Goal: Information Seeking & Learning: Learn about a topic

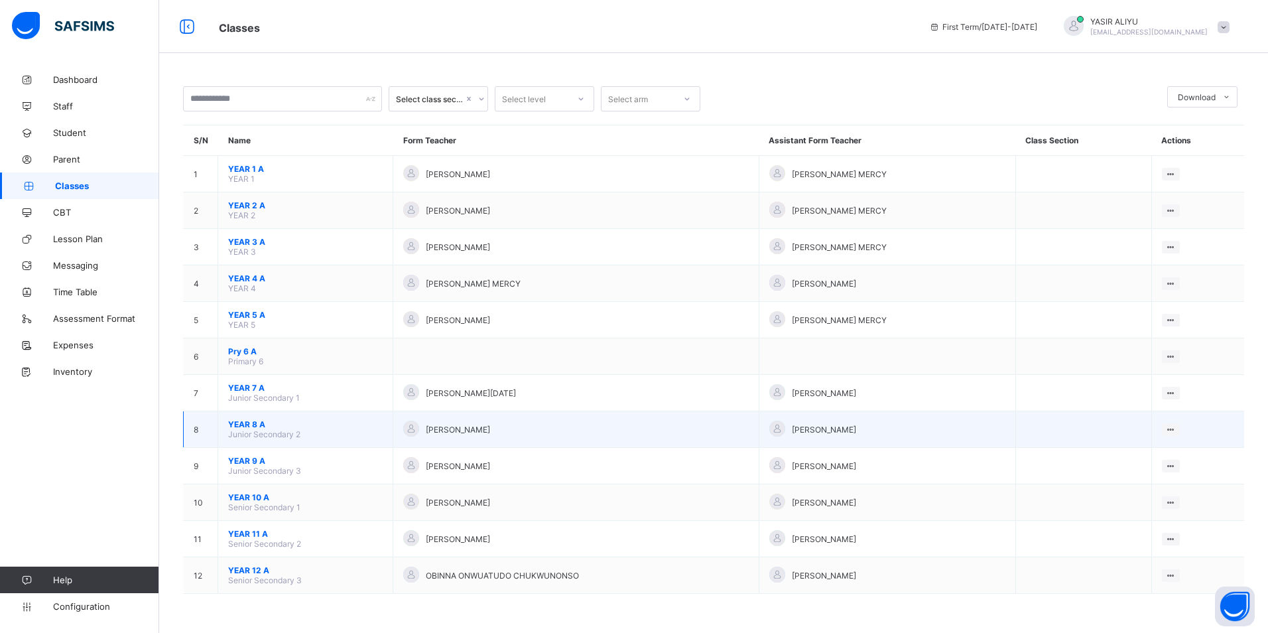
click at [239, 425] on span "YEAR 8 A" at bounding box center [305, 424] width 154 height 10
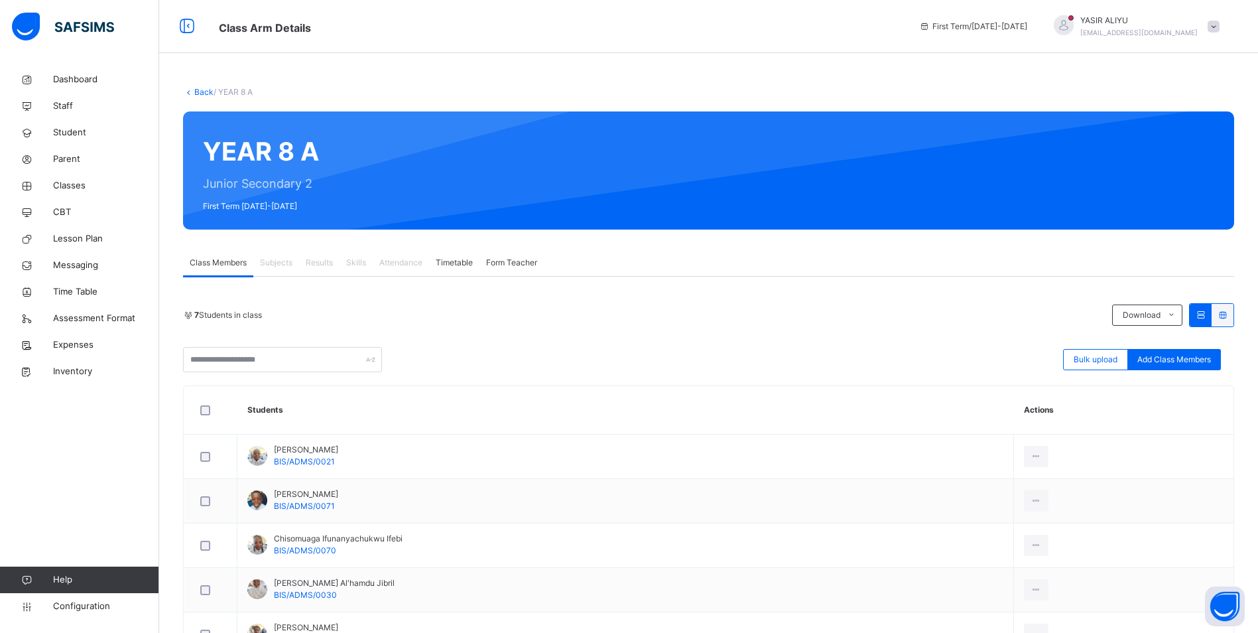
click at [196, 91] on link "Back" at bounding box center [203, 92] width 19 height 10
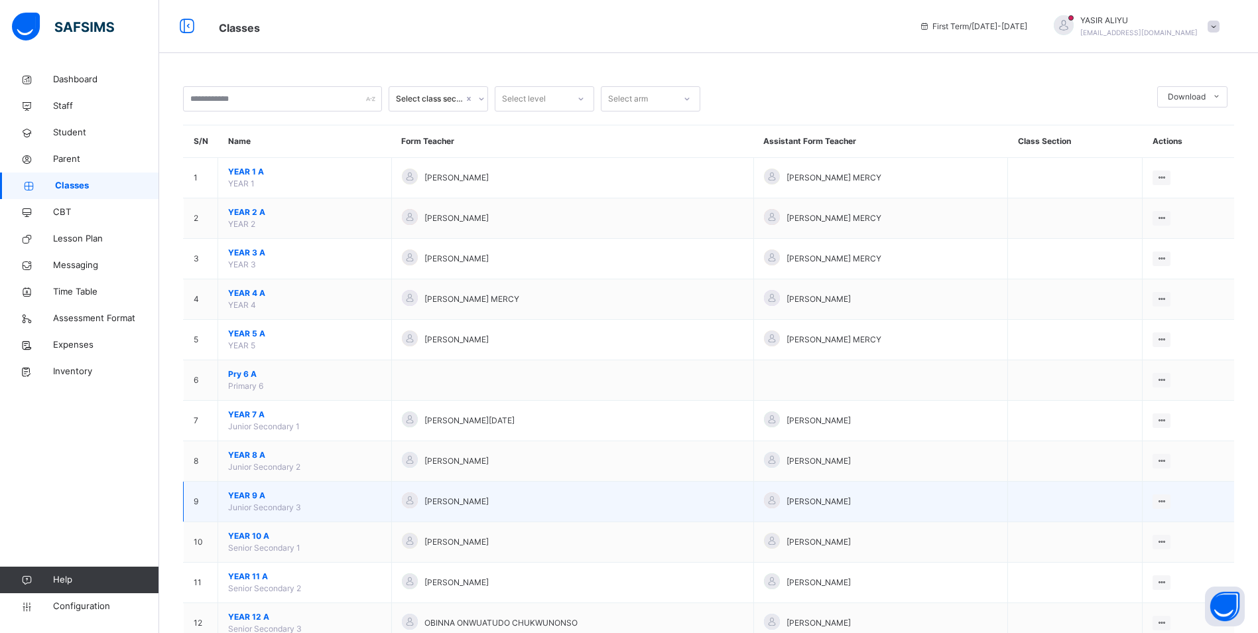
click at [231, 498] on span "YEAR 9 A" at bounding box center [304, 495] width 153 height 12
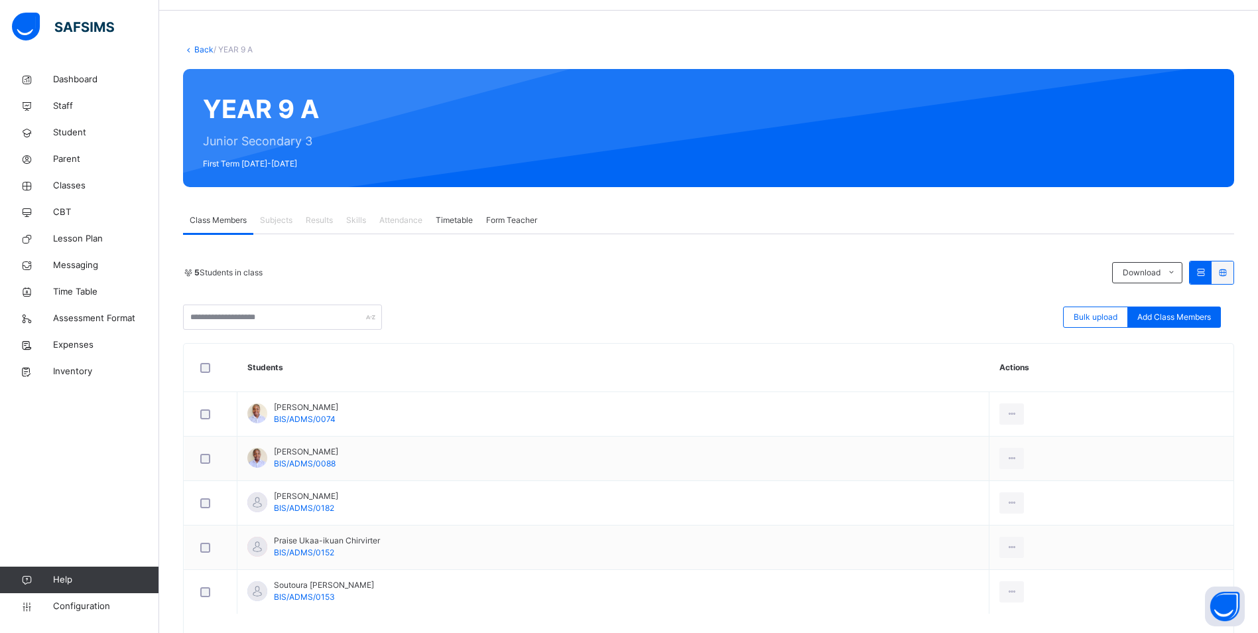
scroll to position [97, 0]
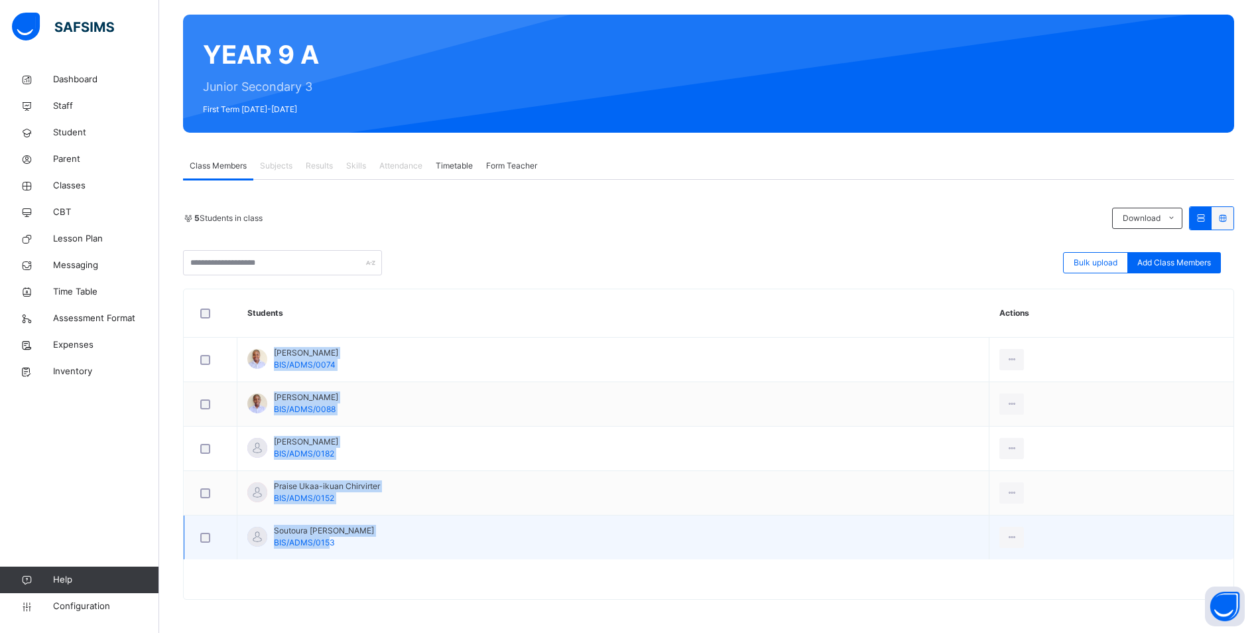
drag, startPoint x: 274, startPoint y: 353, endPoint x: 331, endPoint y: 542, distance: 196.5
click at [331, 542] on tbody "Aviya Ezeilo BIS/ADMS/0074 View Profile Remove from Class Transfer Student Esth…" at bounding box center [709, 448] width 1050 height 222
copy tbody "Aviya Ezeilo BIS/ADMS/0074 View Profile Remove from Class Transfer Student Esth…"
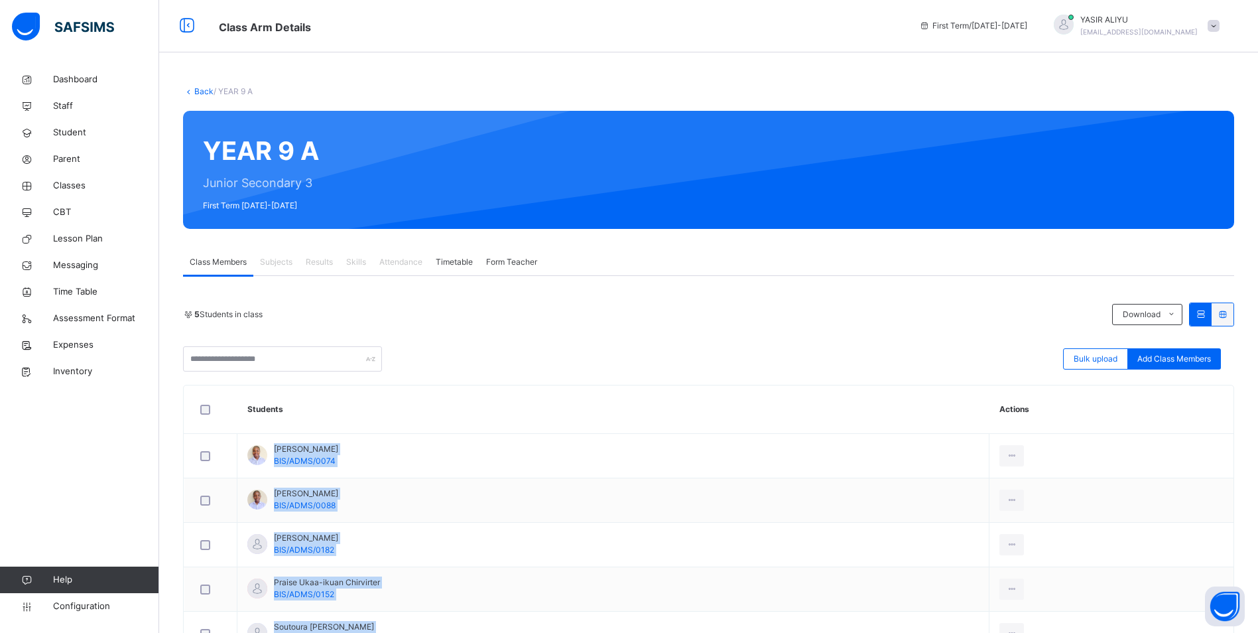
scroll to position [0, 0]
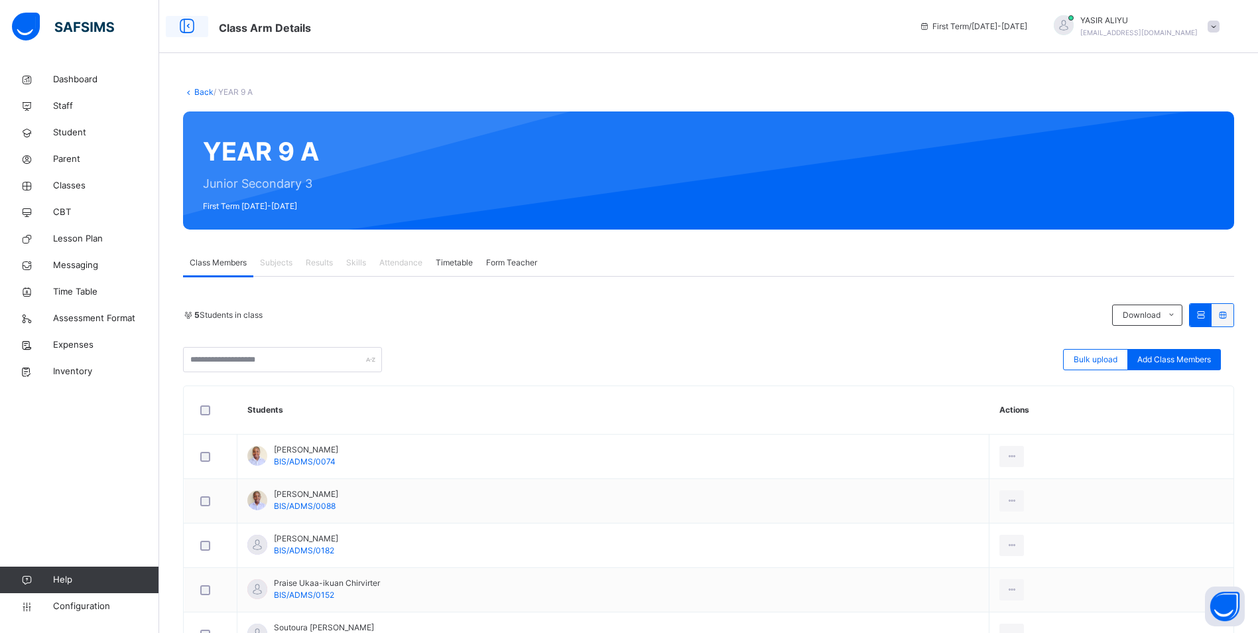
click at [190, 25] on icon at bounding box center [187, 27] width 23 height 24
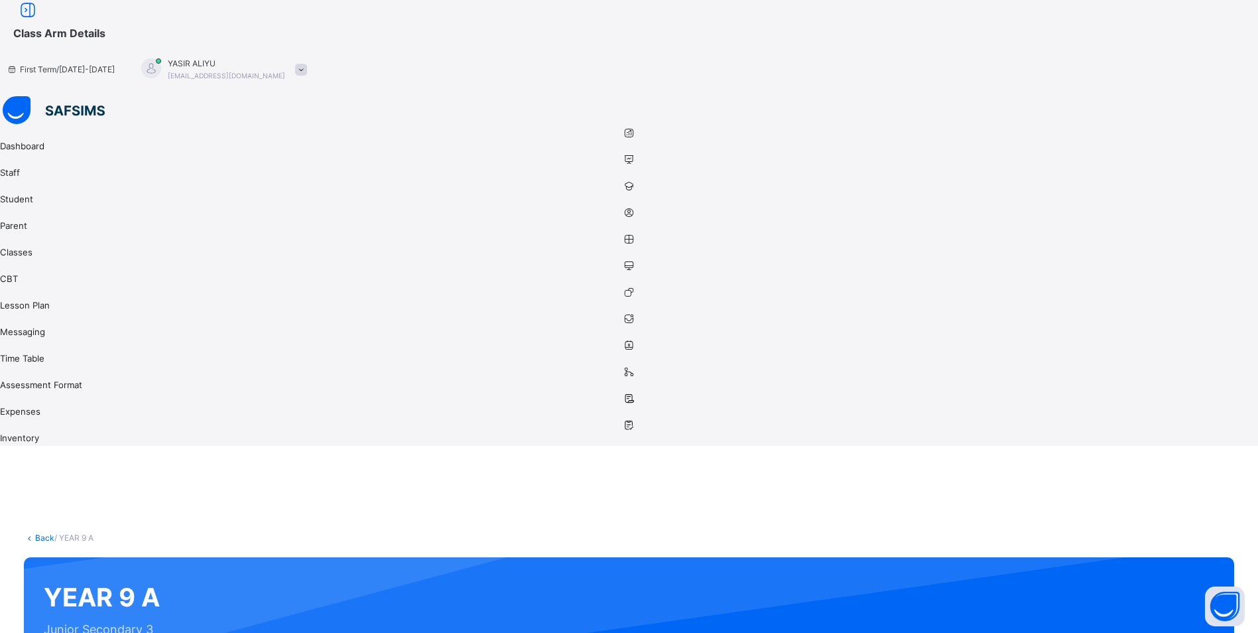
click at [54, 532] on link "Back" at bounding box center [44, 537] width 19 height 10
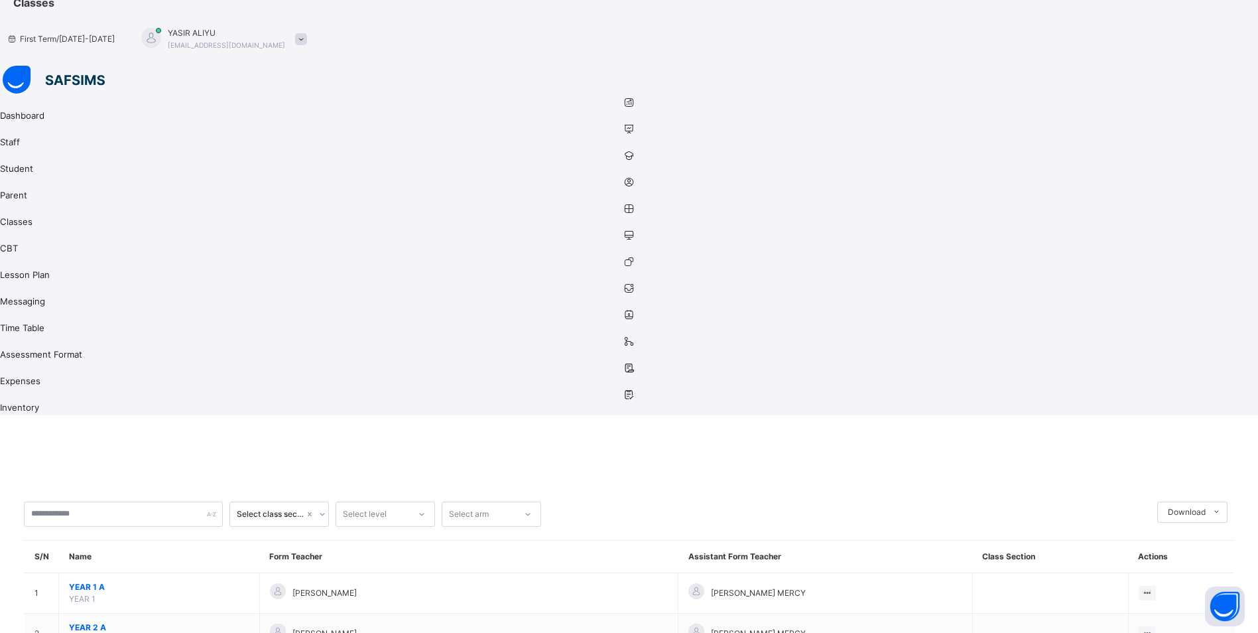
scroll to position [44, 0]
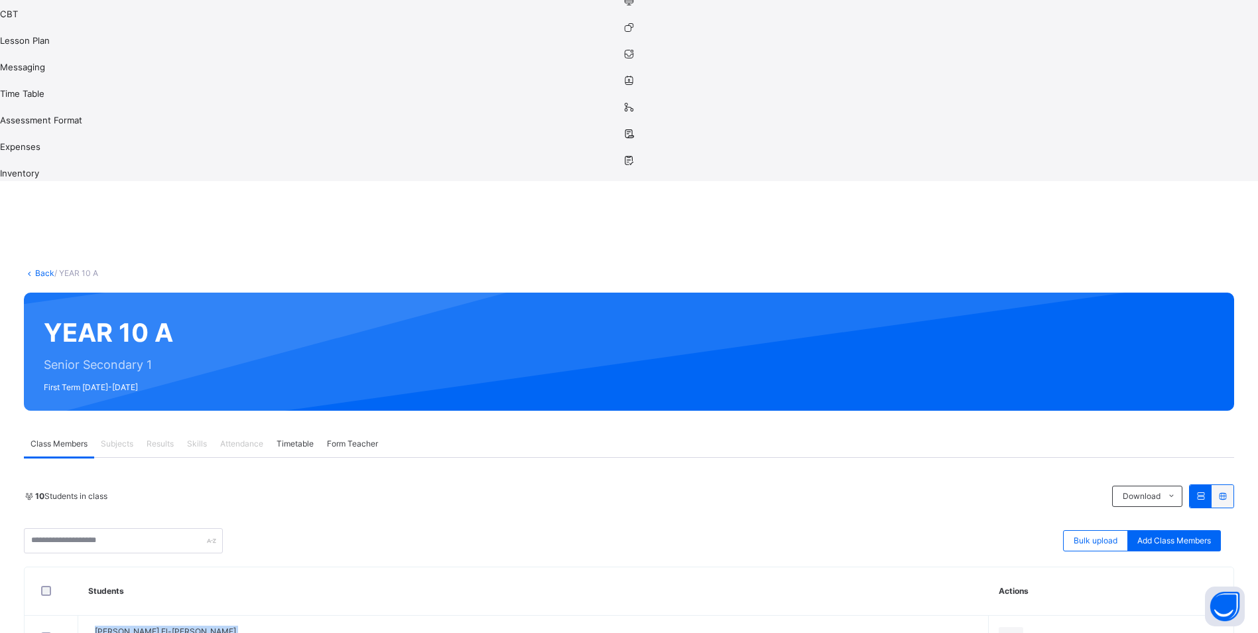
scroll to position [300, 0]
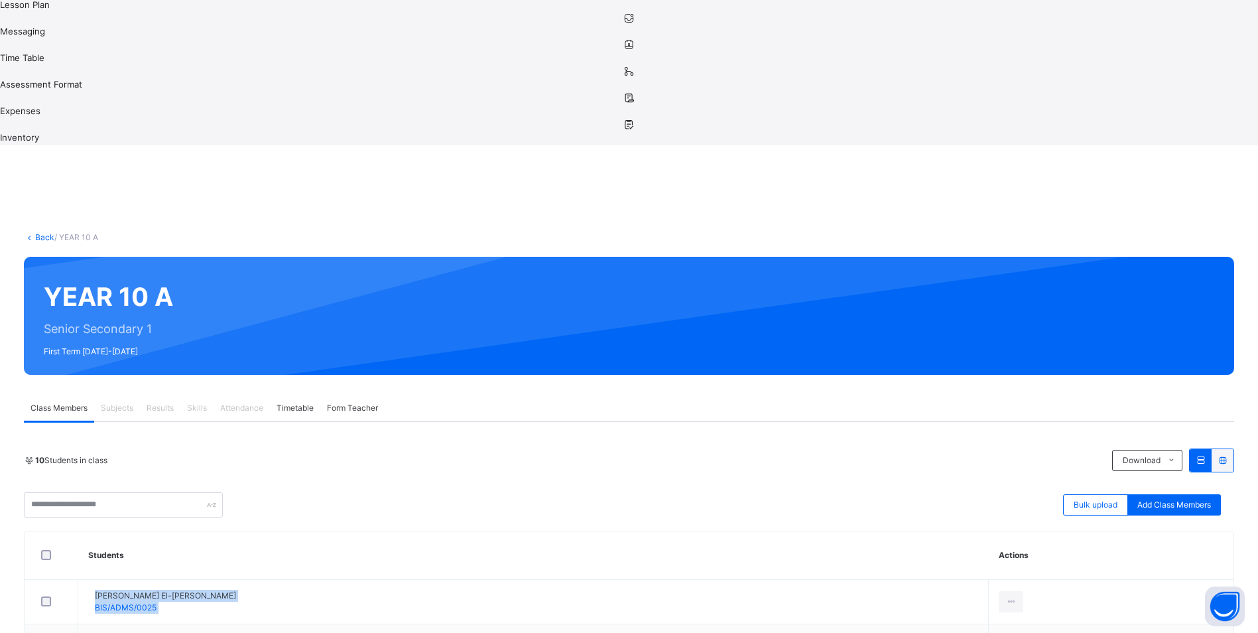
drag, startPoint x: 168, startPoint y: 246, endPoint x: 254, endPoint y: 555, distance: 320.6
copy tbody "Ahmad Khalifa El-labib BIS/ADMS/0025 View Profile Remove from Class Transfer St…"
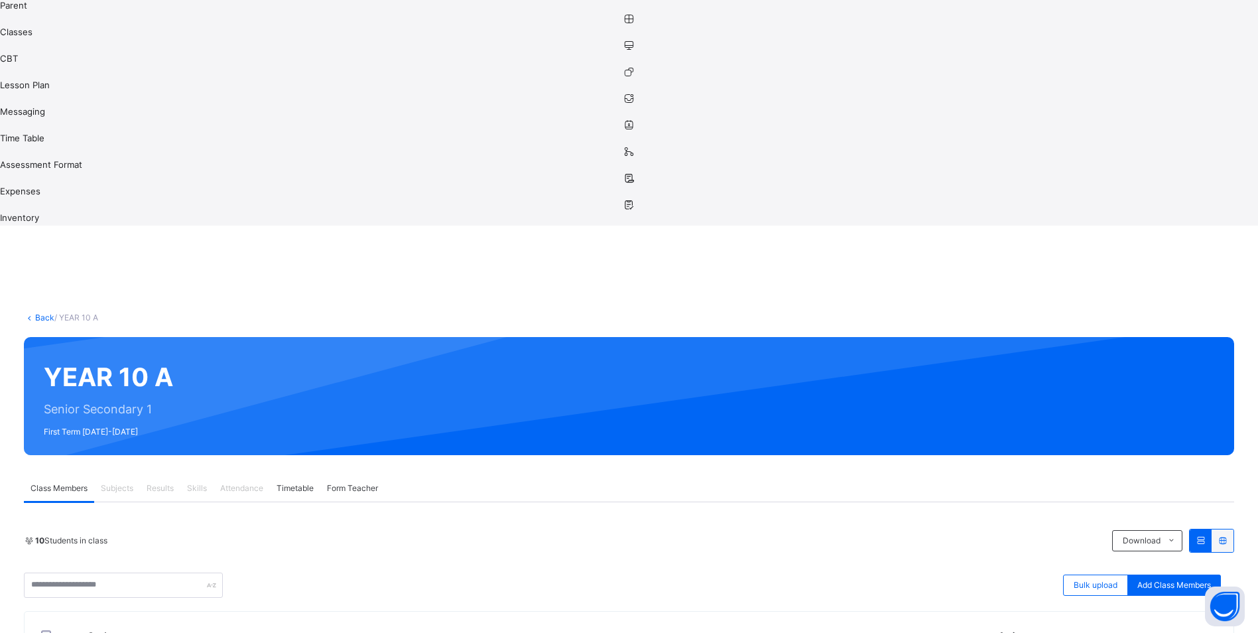
scroll to position [35, 0]
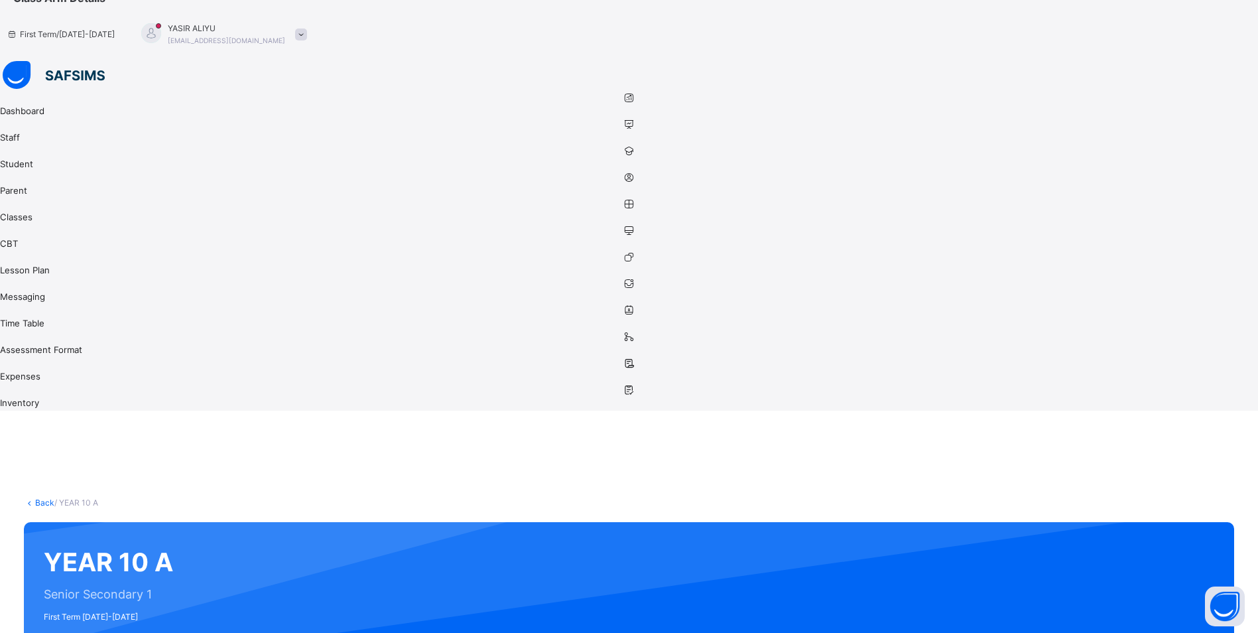
click at [54, 497] on link "Back" at bounding box center [44, 502] width 19 height 10
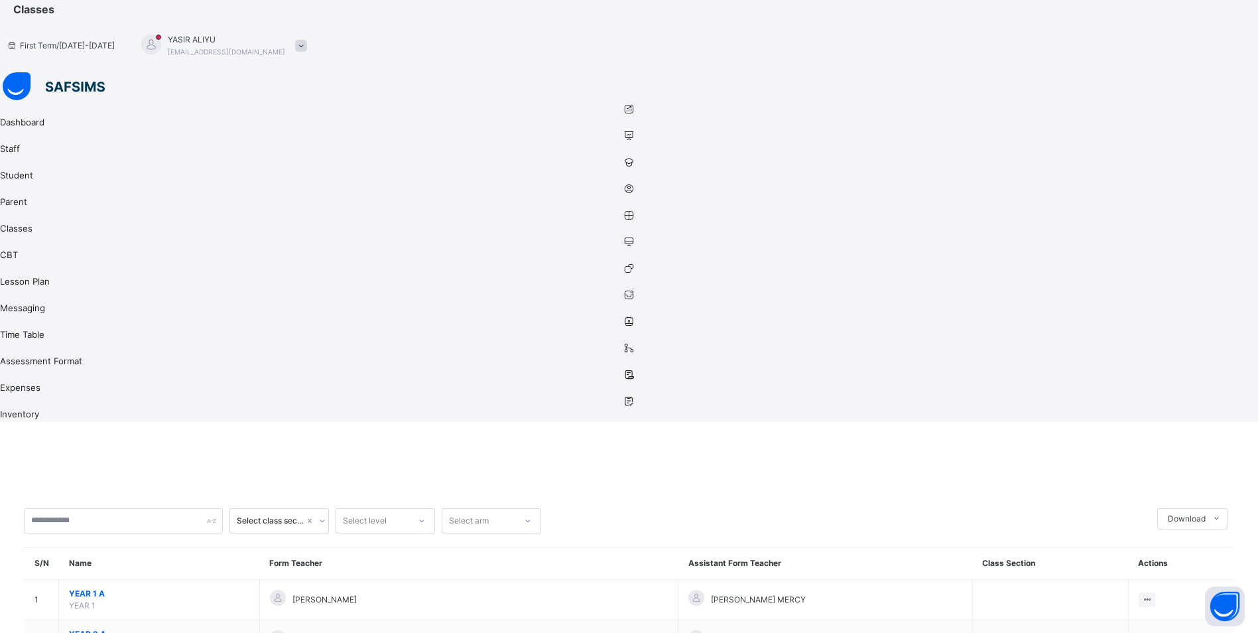
scroll to position [44, 0]
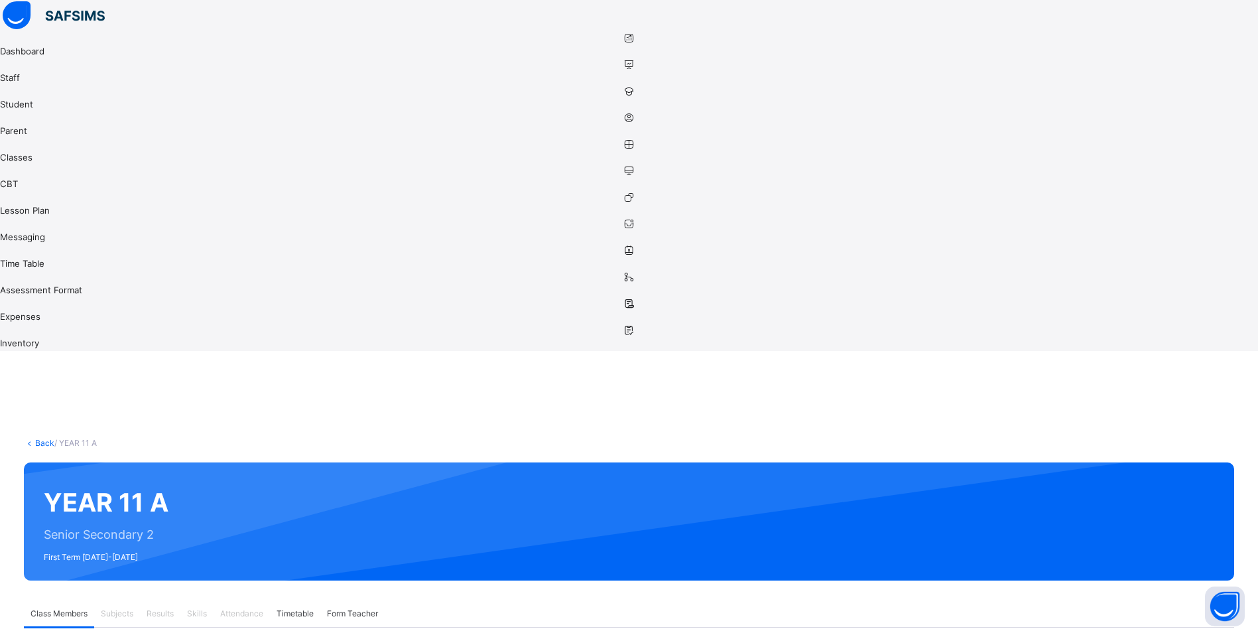
scroll to position [97, 0]
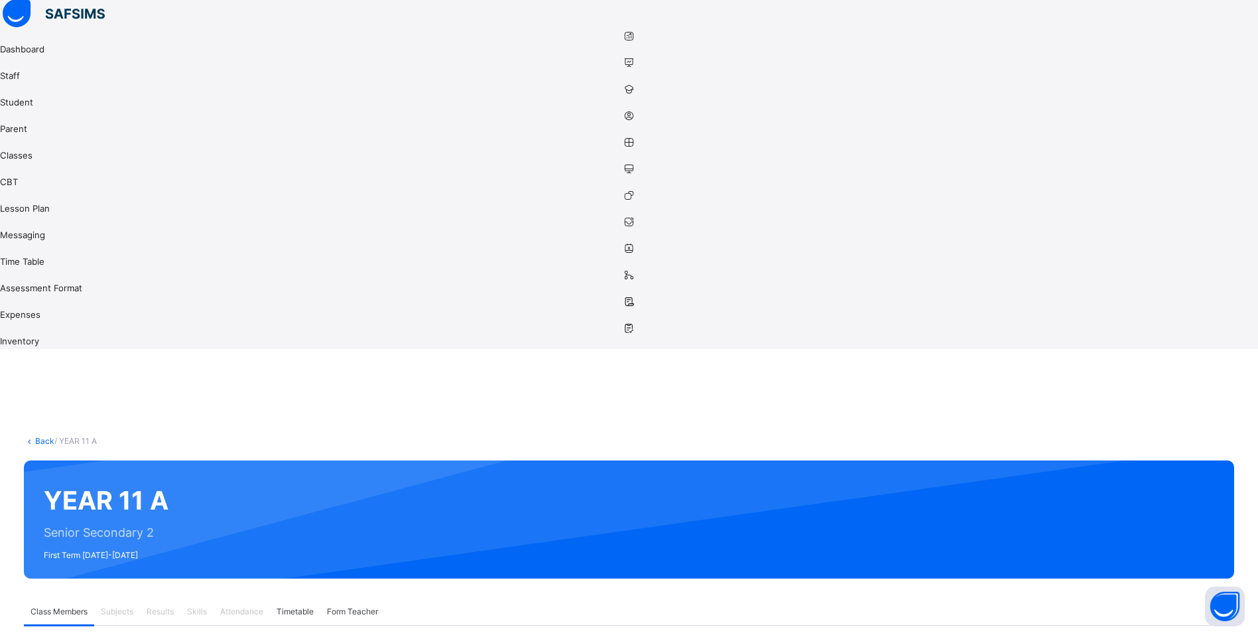
drag, startPoint x: 170, startPoint y: 350, endPoint x: 252, endPoint y: 536, distance: 203.4
copy tbody "Amira Musa BIS/ADMS/139 View Profile Remove from Class Transfer Student Hanan S…"
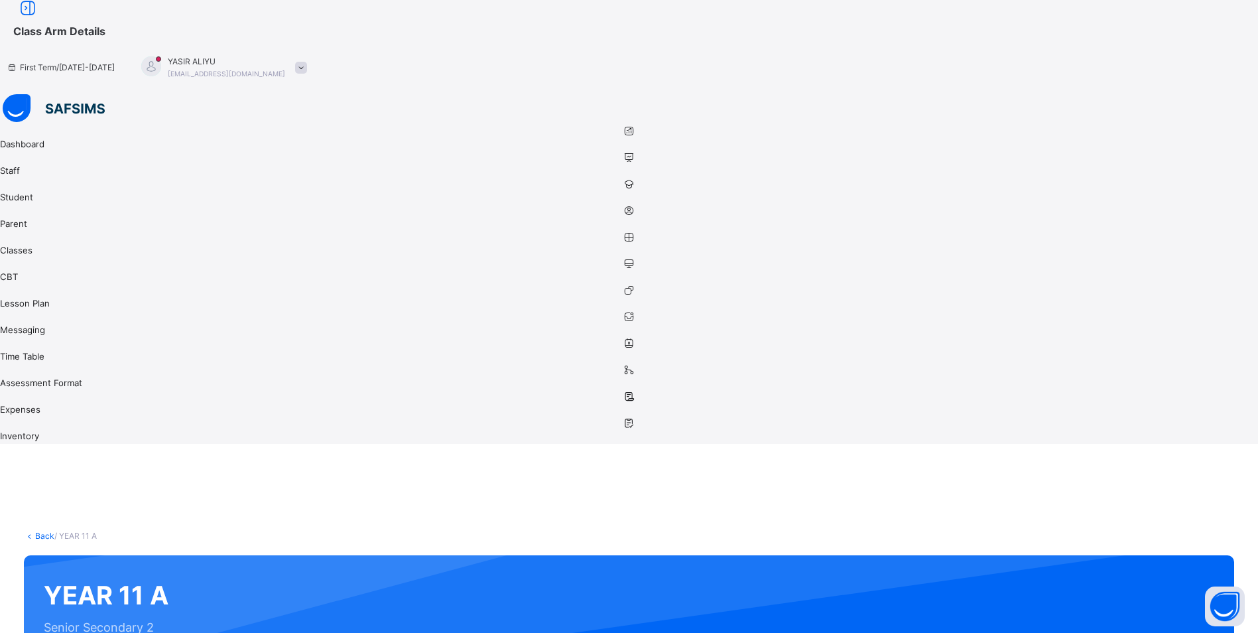
scroll to position [0, 0]
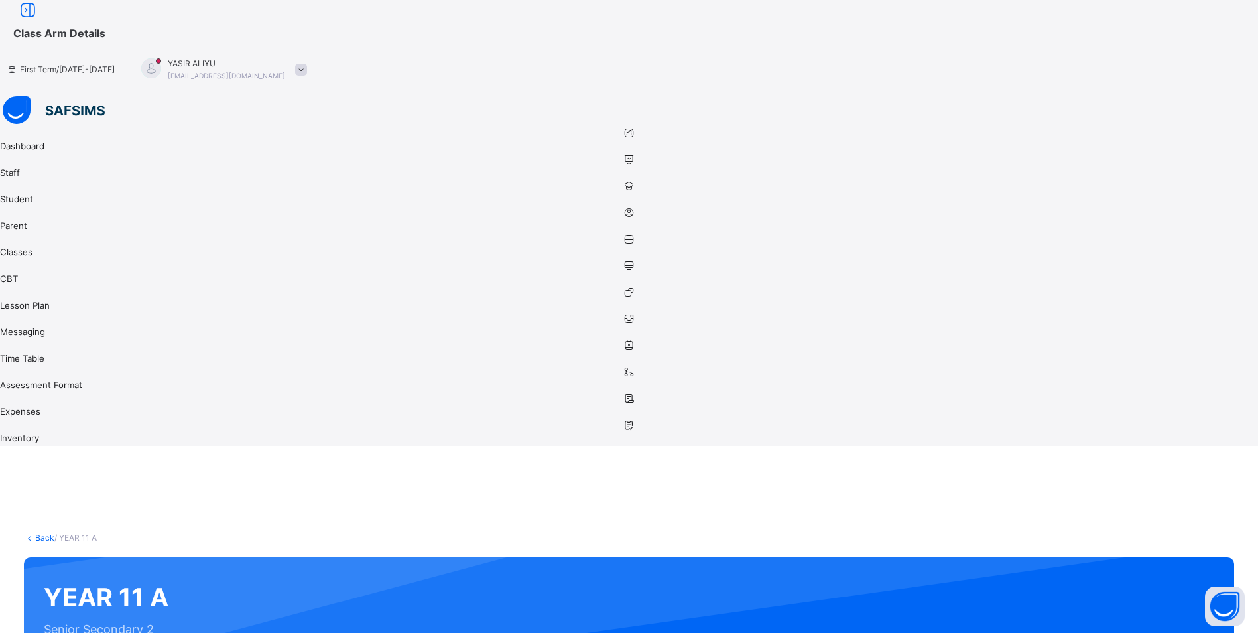
click at [54, 532] on link "Back" at bounding box center [44, 537] width 19 height 10
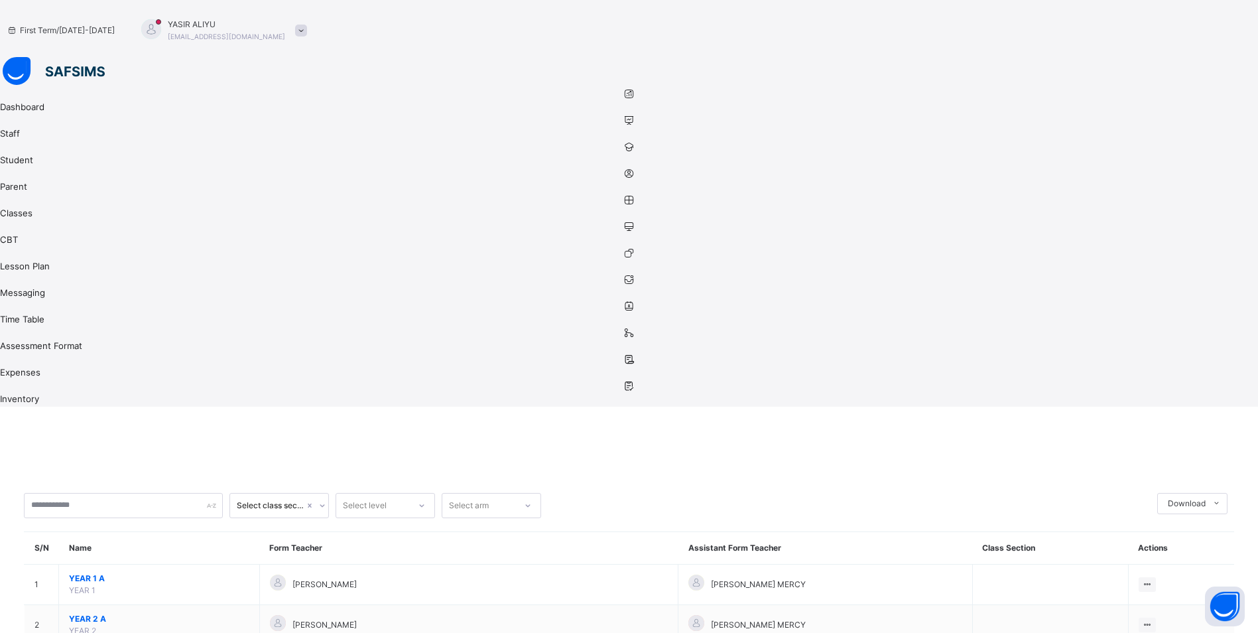
scroll to position [44, 0]
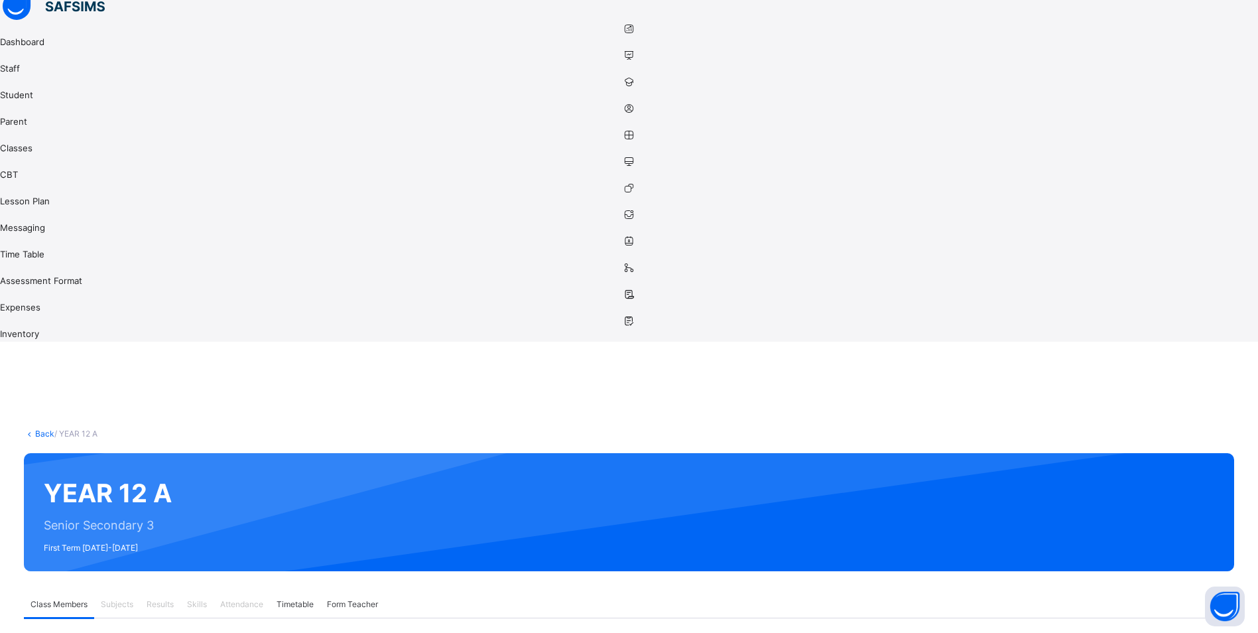
scroll to position [133, 0]
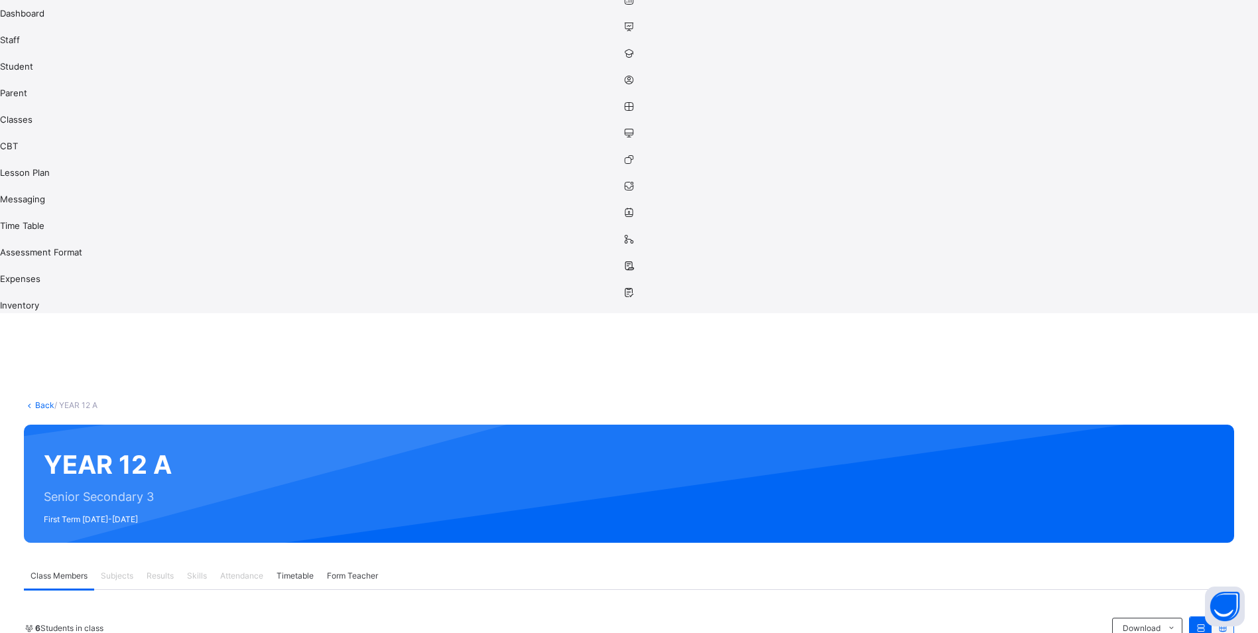
drag, startPoint x: 170, startPoint y: 317, endPoint x: 262, endPoint y: 542, distance: 243.3
copy tbody "Casilda Chukwuemeka BIS/ADMS/0184 View Profile Remove from Class Transfer Stude…"
